Goal: Task Accomplishment & Management: Complete application form

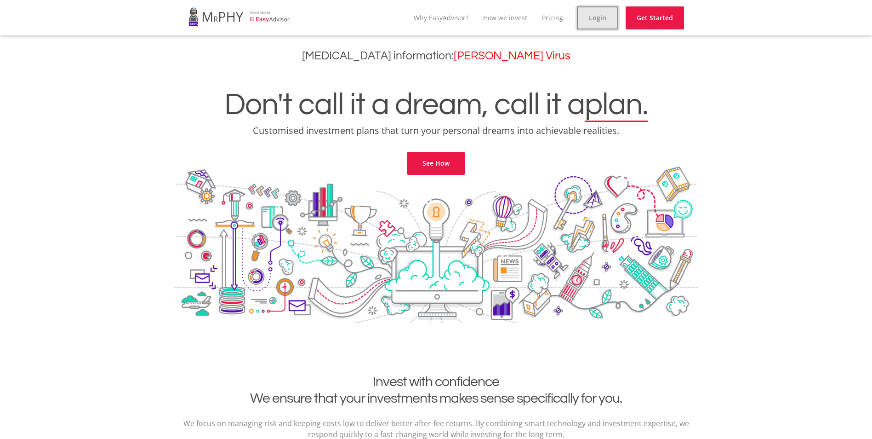
click at [584, 24] on link "Login" at bounding box center [597, 17] width 41 height 23
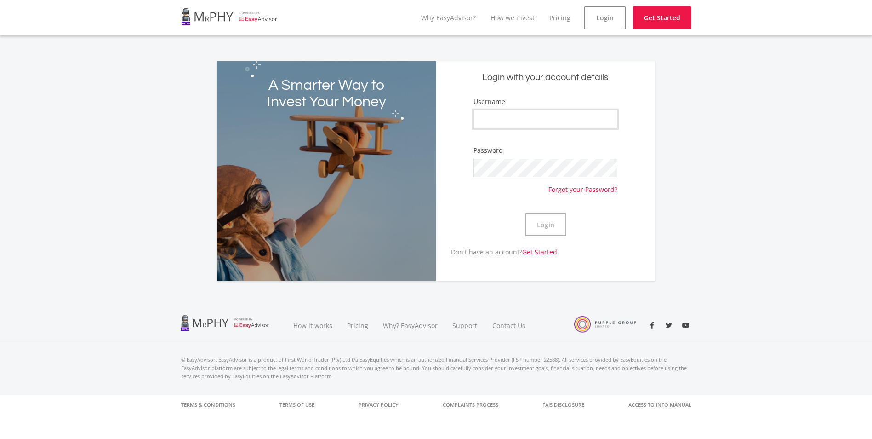
click at [525, 128] on input "Username" at bounding box center [546, 119] width 144 height 18
click at [541, 236] on button "Login" at bounding box center [545, 224] width 41 height 23
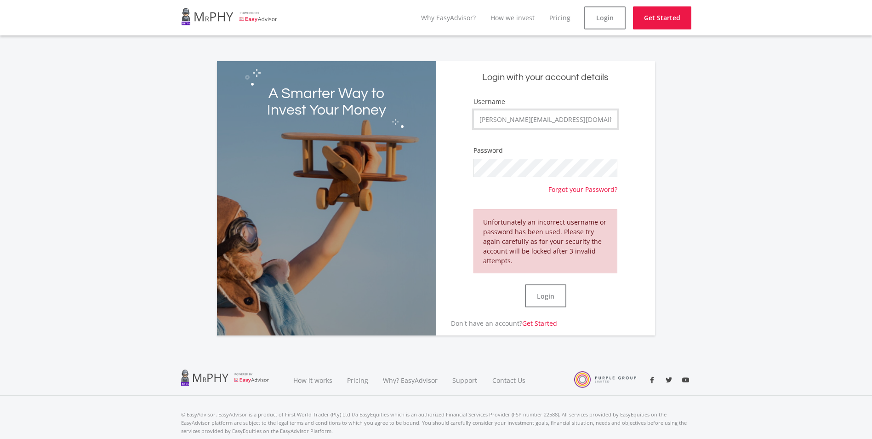
click at [573, 128] on input "[PERSON_NAME][EMAIL_ADDRESS][DOMAIN_NAME]" at bounding box center [546, 119] width 144 height 18
type input "h"
click at [548, 307] on button "Login" at bounding box center [545, 295] width 41 height 23
click at [472, 178] on form "Username [PERSON_NAME] Password Forgot your Password? Unfortunately an incorrec…" at bounding box center [545, 208] width 205 height 222
click at [549, 307] on button "Login" at bounding box center [545, 295] width 41 height 23
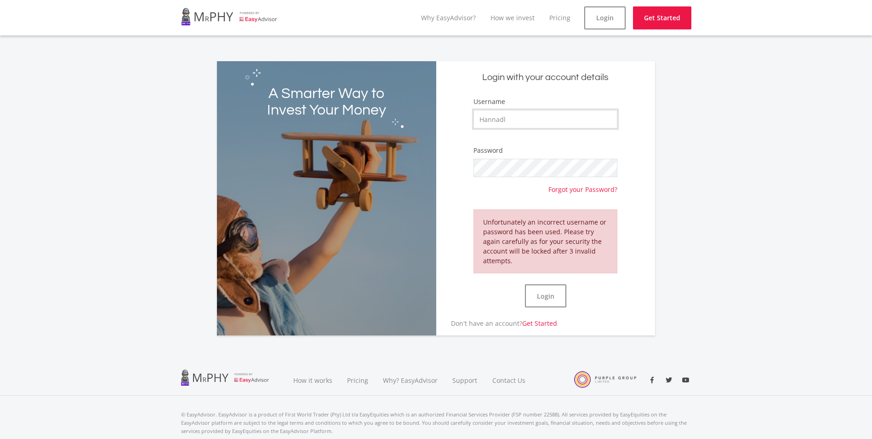
click at [519, 127] on input "Hannadl" at bounding box center [546, 119] width 144 height 18
type input "H"
type input "[PERSON_NAME][EMAIL_ADDRESS][DOMAIN_NAME]"
click at [460, 177] on form "Username [PERSON_NAME][EMAIL_ADDRESS][DOMAIN_NAME] Password Forgot your Passwor…" at bounding box center [545, 208] width 205 height 222
click at [464, 177] on form "Username [PERSON_NAME][EMAIL_ADDRESS][DOMAIN_NAME] Password Forgot your Passwor…" at bounding box center [545, 208] width 205 height 222
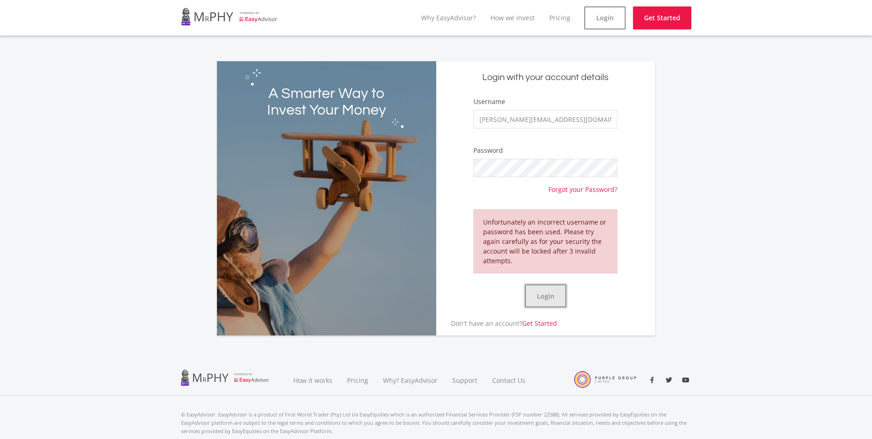
click at [549, 307] on button "Login" at bounding box center [545, 295] width 41 height 23
click at [585, 23] on link "Login" at bounding box center [604, 17] width 41 height 23
click at [572, 128] on input "[PERSON_NAME][EMAIL_ADDRESS][DOMAIN_NAME]" at bounding box center [546, 119] width 144 height 18
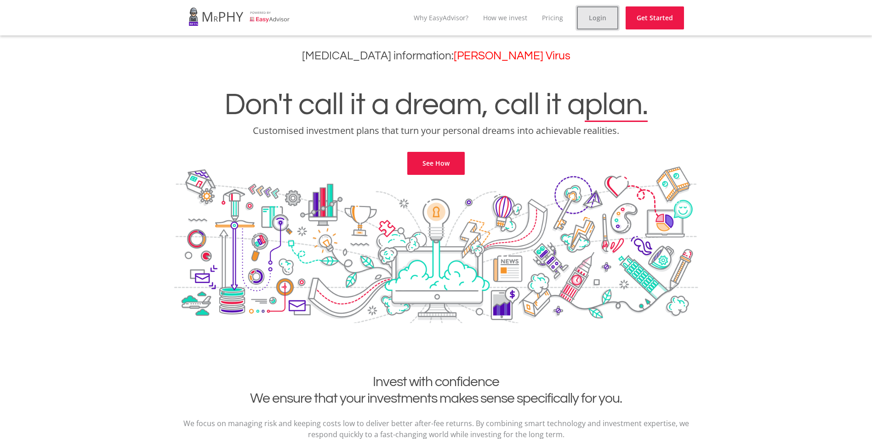
click at [585, 20] on link "Login" at bounding box center [597, 17] width 41 height 23
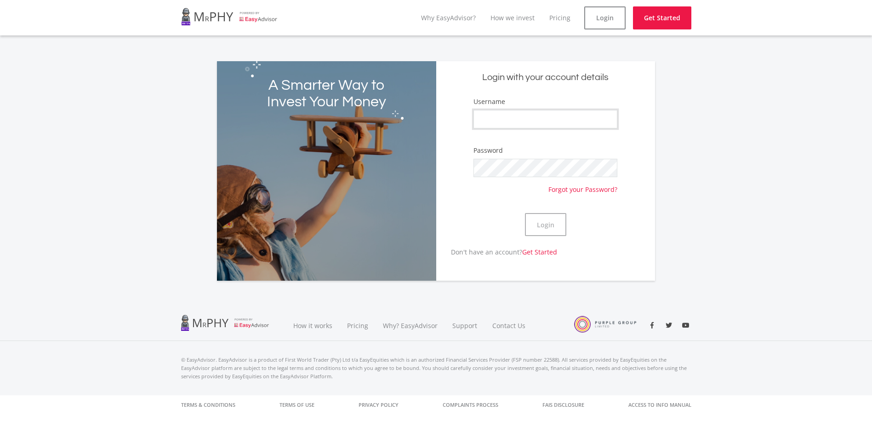
click at [516, 128] on input "Username" at bounding box center [546, 119] width 144 height 18
click at [546, 127] on input "Username" at bounding box center [546, 119] width 144 height 18
type input "Hannadl"
click at [540, 128] on input "Hannadl" at bounding box center [546, 119] width 144 height 18
click at [543, 236] on button "Login" at bounding box center [545, 224] width 41 height 23
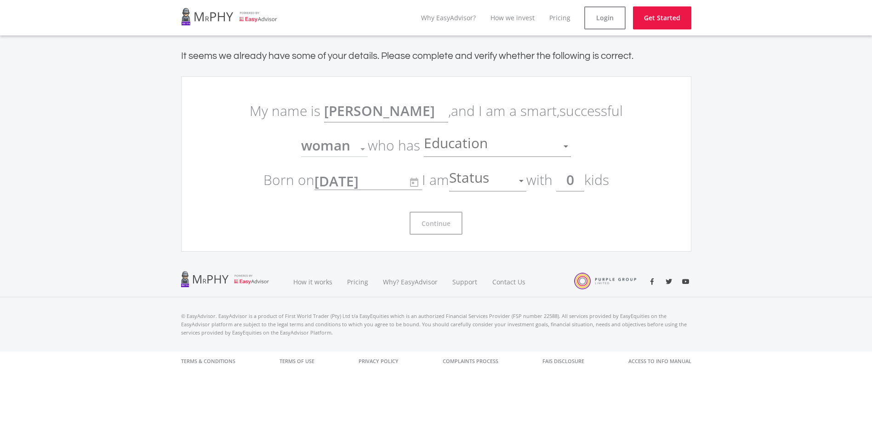
click at [365, 150] on div at bounding box center [362, 149] width 5 height 2
click at [662, 20] on link "Get Started" at bounding box center [662, 17] width 58 height 23
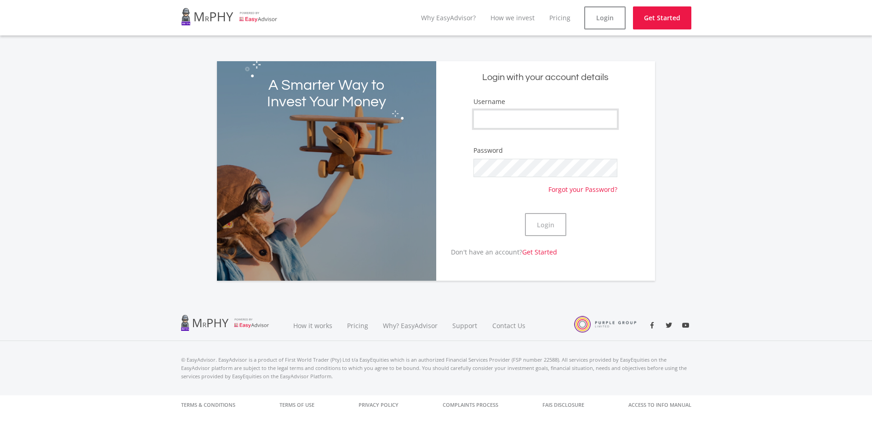
type input "Hannadl"
click at [559, 120] on input "Hannadl" at bounding box center [546, 119] width 144 height 18
click at [548, 236] on button "Login" at bounding box center [545, 224] width 41 height 23
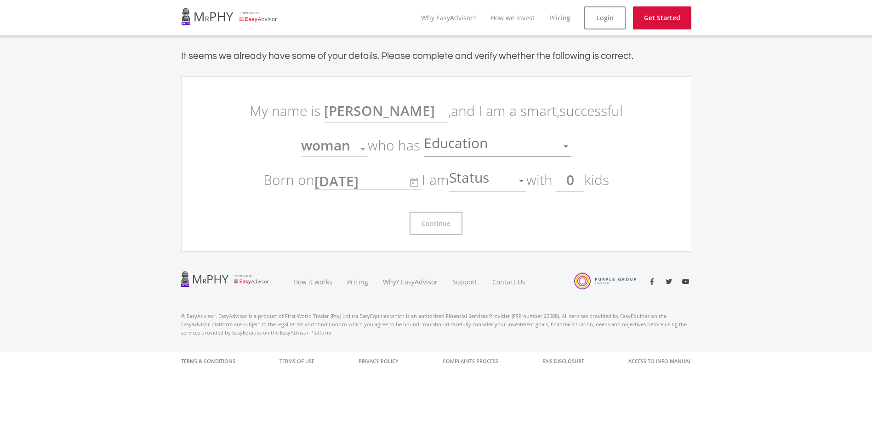
click at [658, 23] on link "Get Started" at bounding box center [662, 17] width 58 height 23
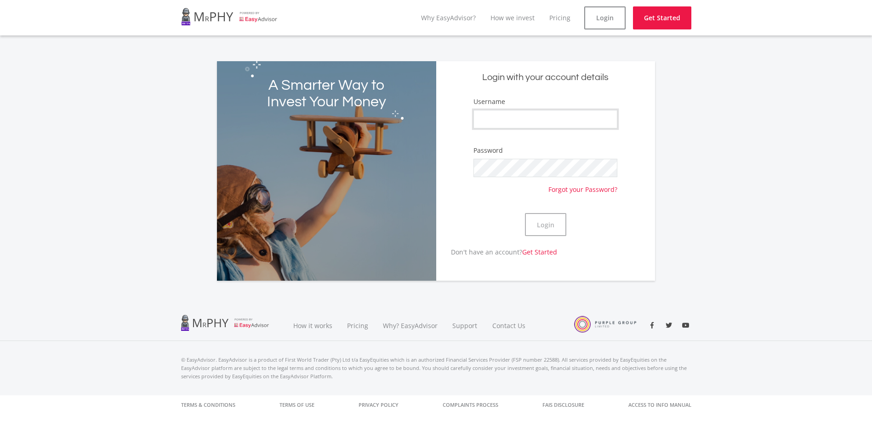
type input "Hannadl"
click at [556, 127] on input "Hannadl" at bounding box center [546, 119] width 144 height 18
click at [421, 20] on link "Why EasyAdvisor?" at bounding box center [448, 17] width 55 height 9
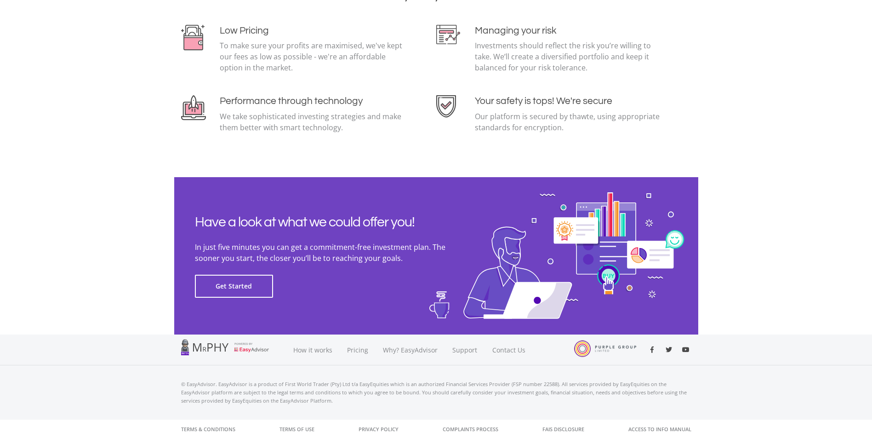
scroll to position [2177, 0]
click at [250, 276] on button "Get Started" at bounding box center [234, 285] width 78 height 23
